Goal: Transaction & Acquisition: Book appointment/travel/reservation

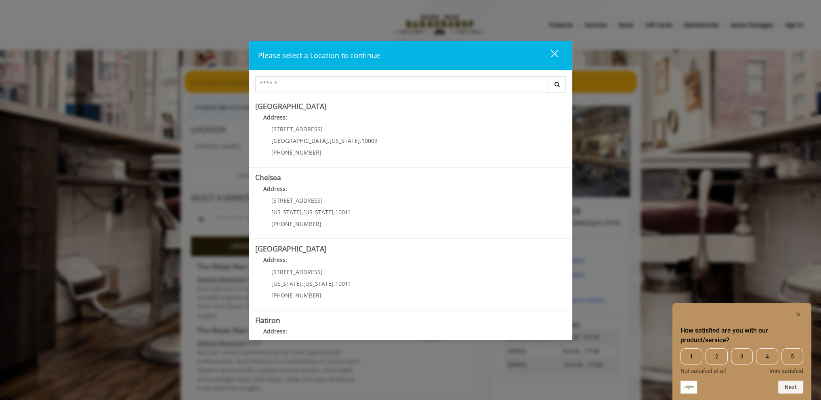
click at [805, 313] on div "How satisfied are you with our product/service? 1 2 3 4 5 Not satisfied at all …" at bounding box center [741, 351] width 139 height 97
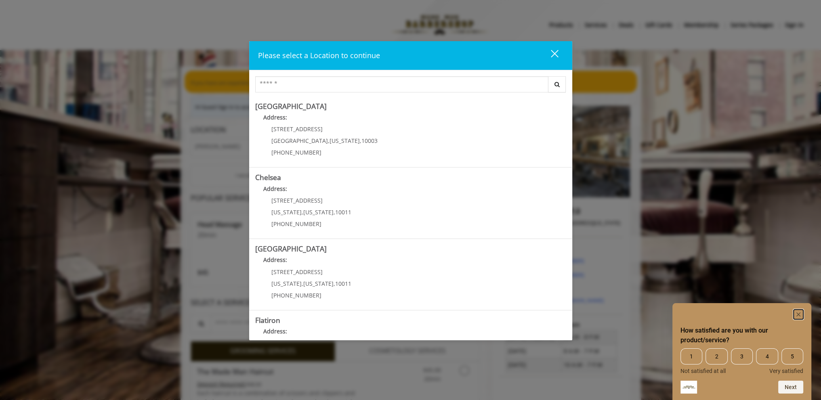
click at [798, 313] on rect "Hide survey" at bounding box center [799, 315] width 10 height 10
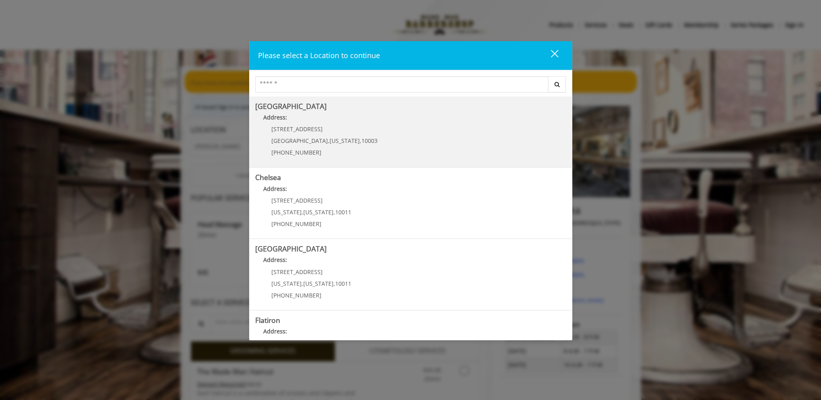
click at [330, 139] on span "New York" at bounding box center [345, 141] width 30 height 8
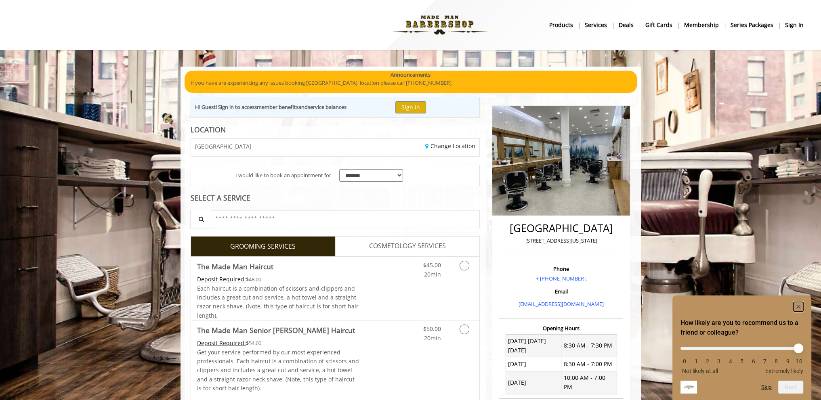
click at [800, 307] on icon "Hide survey" at bounding box center [798, 307] width 4 height 4
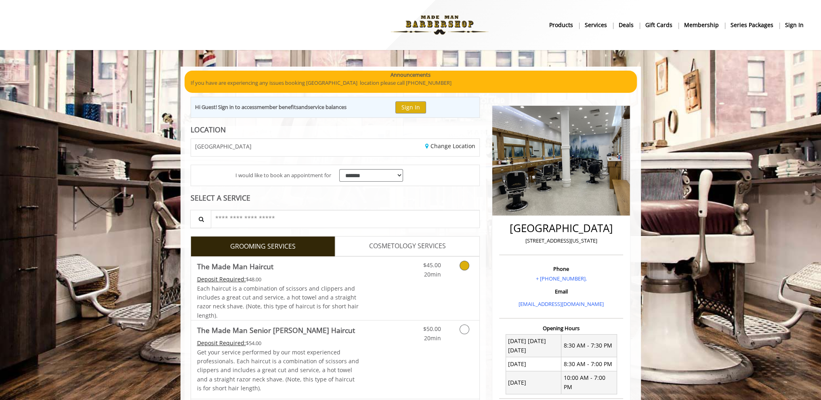
click at [466, 266] on icon "Grooming services" at bounding box center [465, 266] width 10 height 10
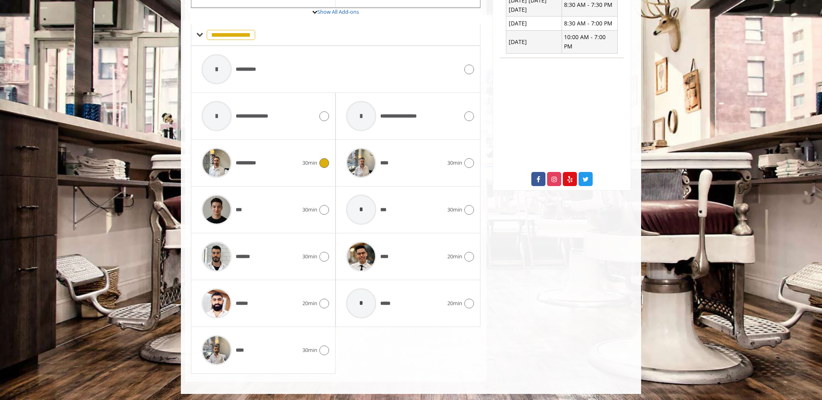
scroll to position [260, 0]
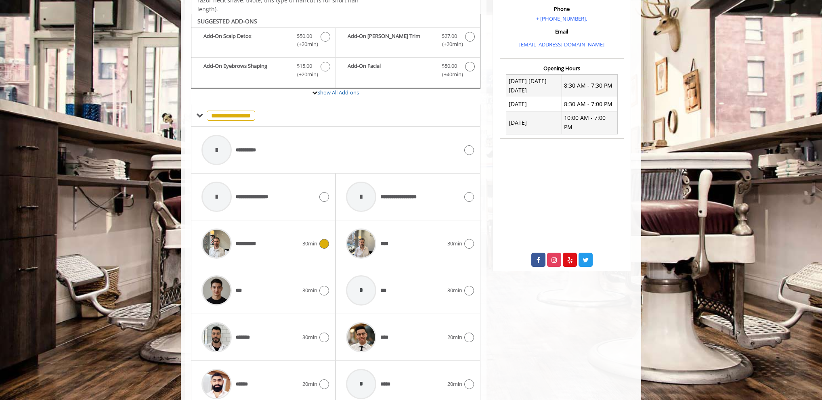
click at [289, 236] on div "**********" at bounding box center [249, 244] width 105 height 38
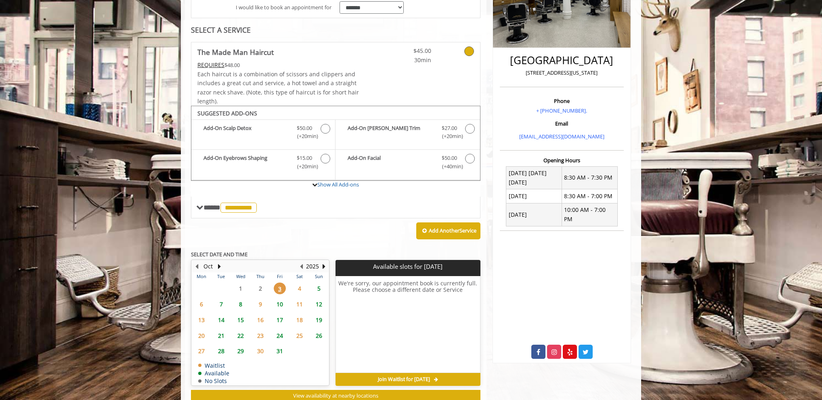
scroll to position [192, 0]
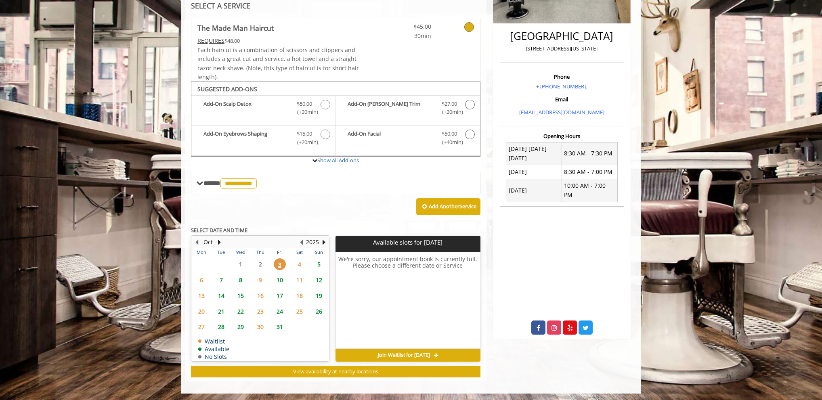
click at [300, 261] on span "4" at bounding box center [300, 264] width 12 height 12
click at [317, 263] on span "5" at bounding box center [319, 264] width 12 height 12
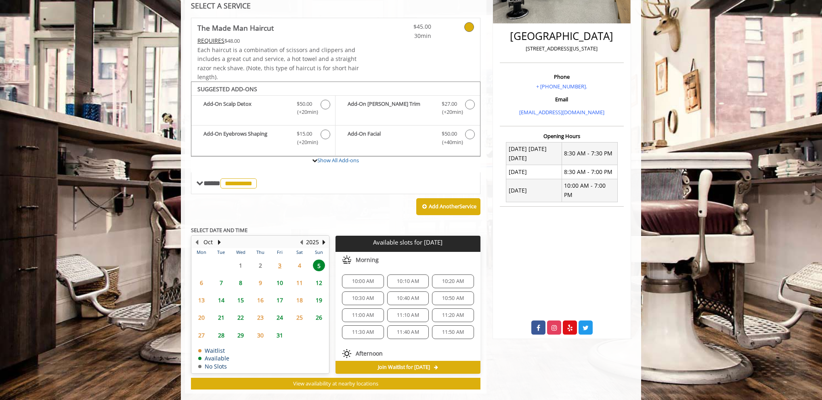
scroll to position [204, 0]
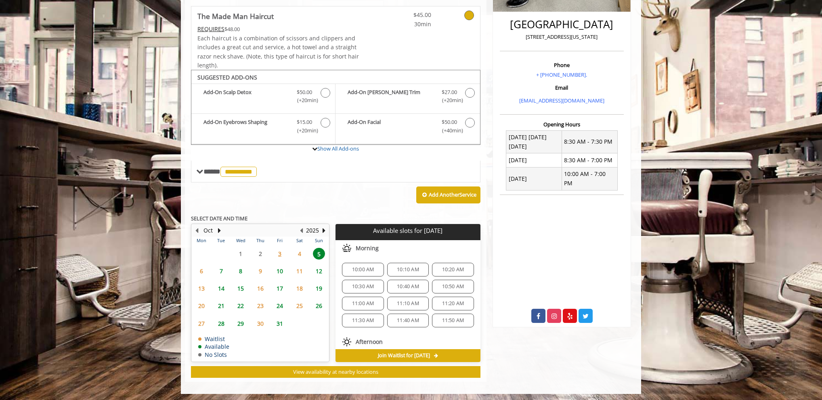
click at [483, 255] on div "**********" at bounding box center [336, 152] width 302 height 460
